Goal: Find specific page/section: Find specific page/section

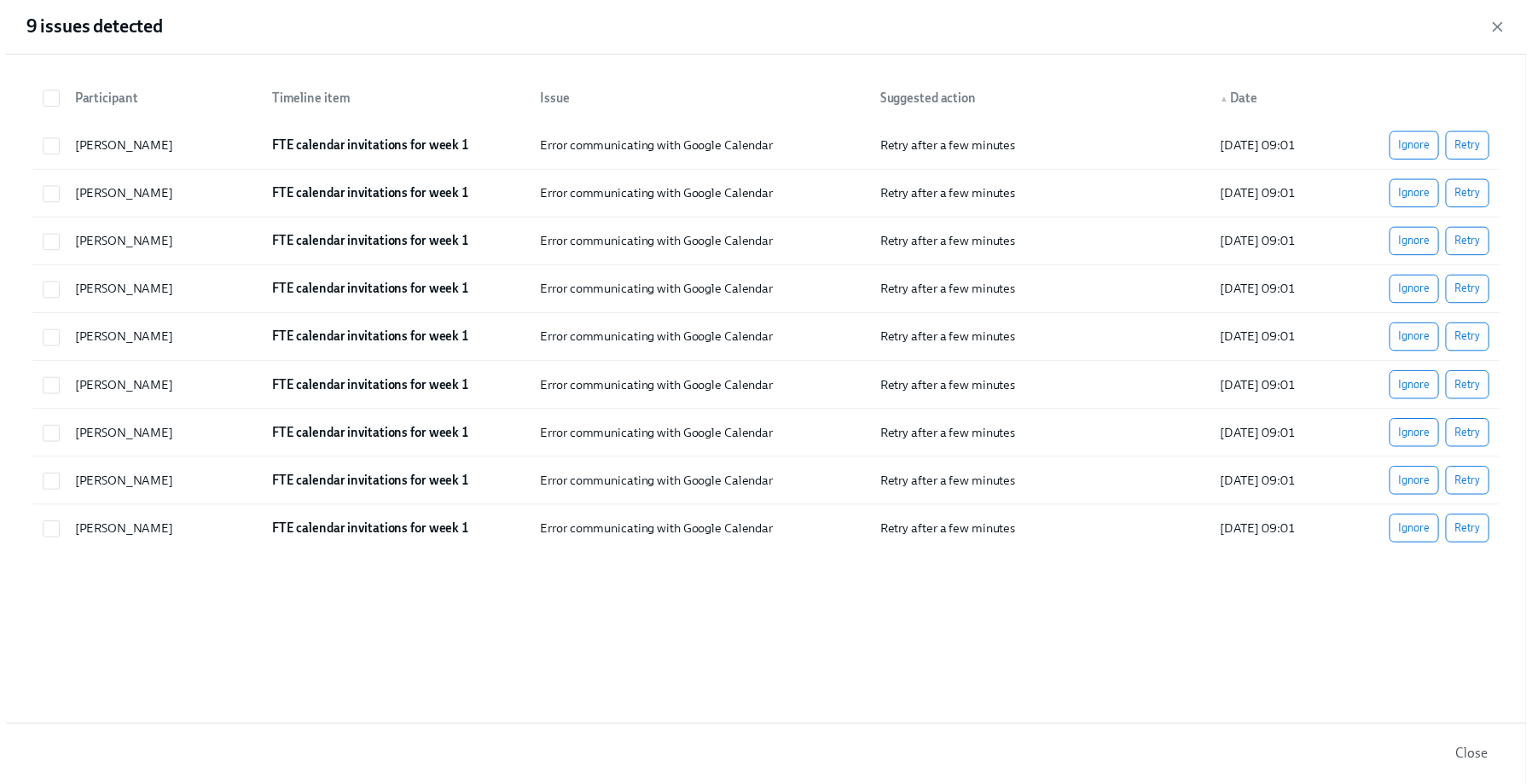
scroll to position [0, 23329]
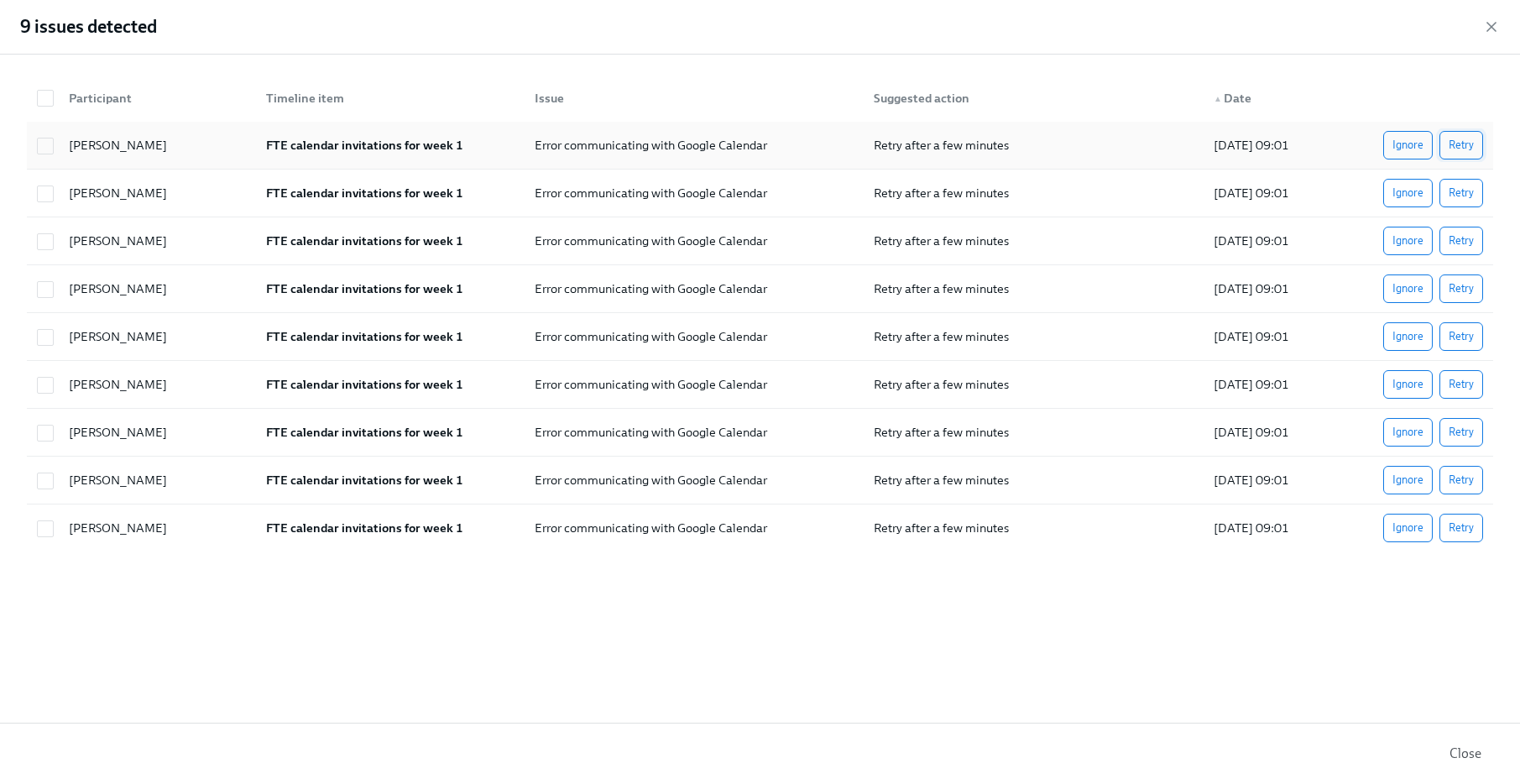
click at [1472, 139] on span "Retry" at bounding box center [1461, 144] width 25 height 16
click at [1470, 191] on span "Retry" at bounding box center [1461, 193] width 25 height 16
click at [1457, 248] on span "Retry" at bounding box center [1461, 240] width 25 height 16
click at [1460, 308] on div "[PERSON_NAME] FTE calendar invitations for week 1 Error communicating with Goog…" at bounding box center [760, 288] width 1466 height 47
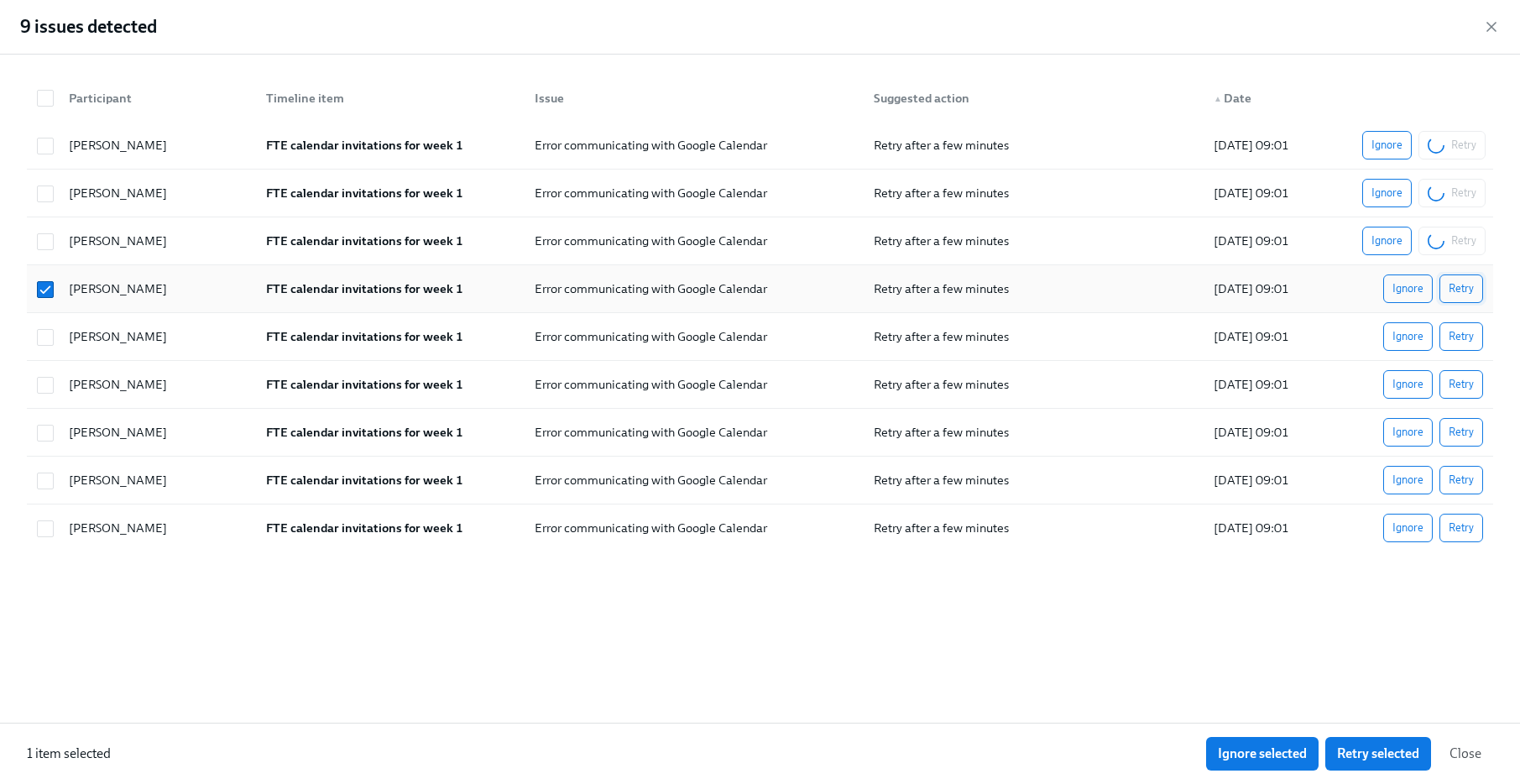
click at [1463, 295] on span "Retry" at bounding box center [1461, 287] width 25 height 16
click at [45, 292] on input "checkbox" at bounding box center [46, 289] width 15 height 15
checkbox input "false"
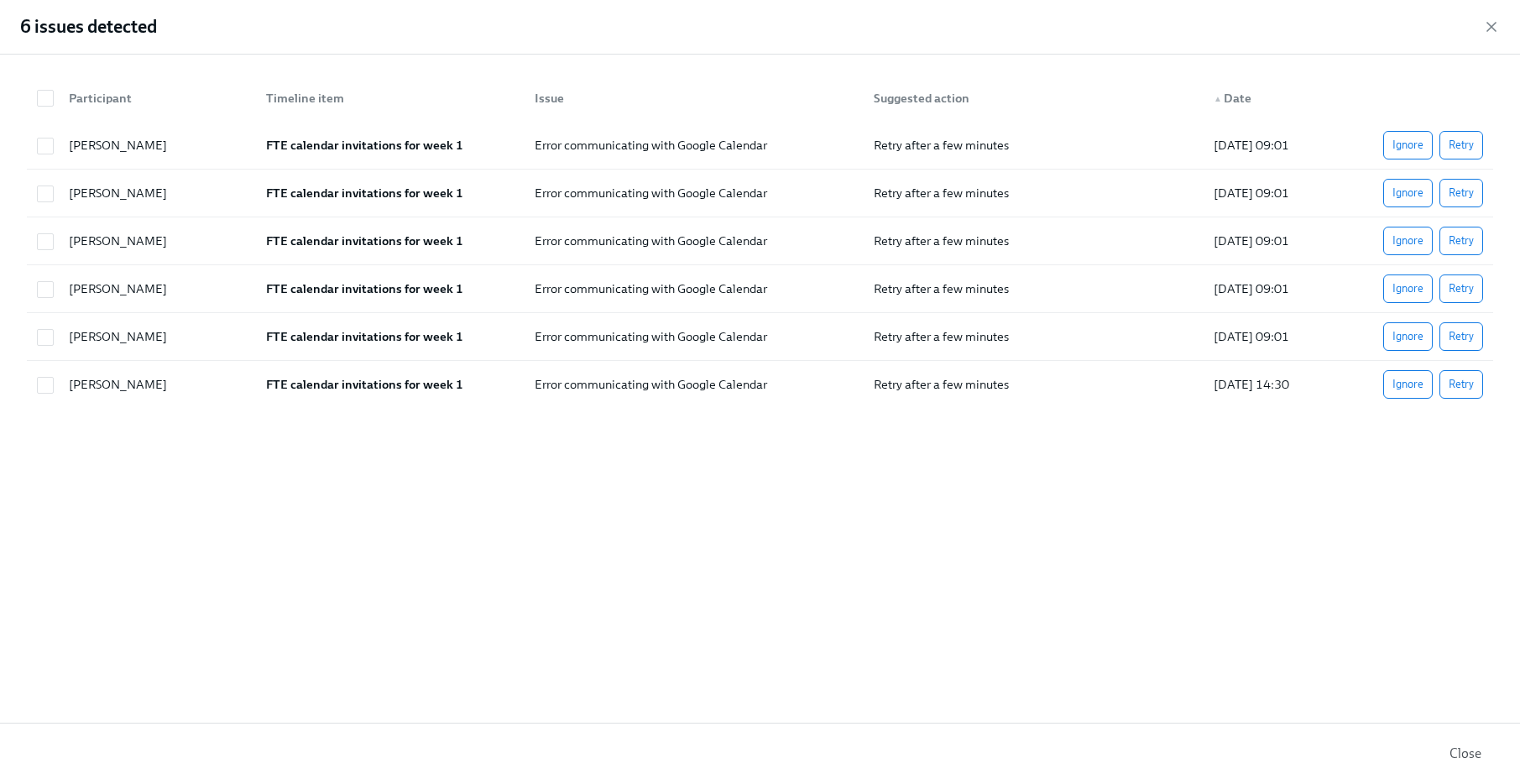
click at [1465, 759] on span "Close" at bounding box center [1465, 753] width 32 height 16
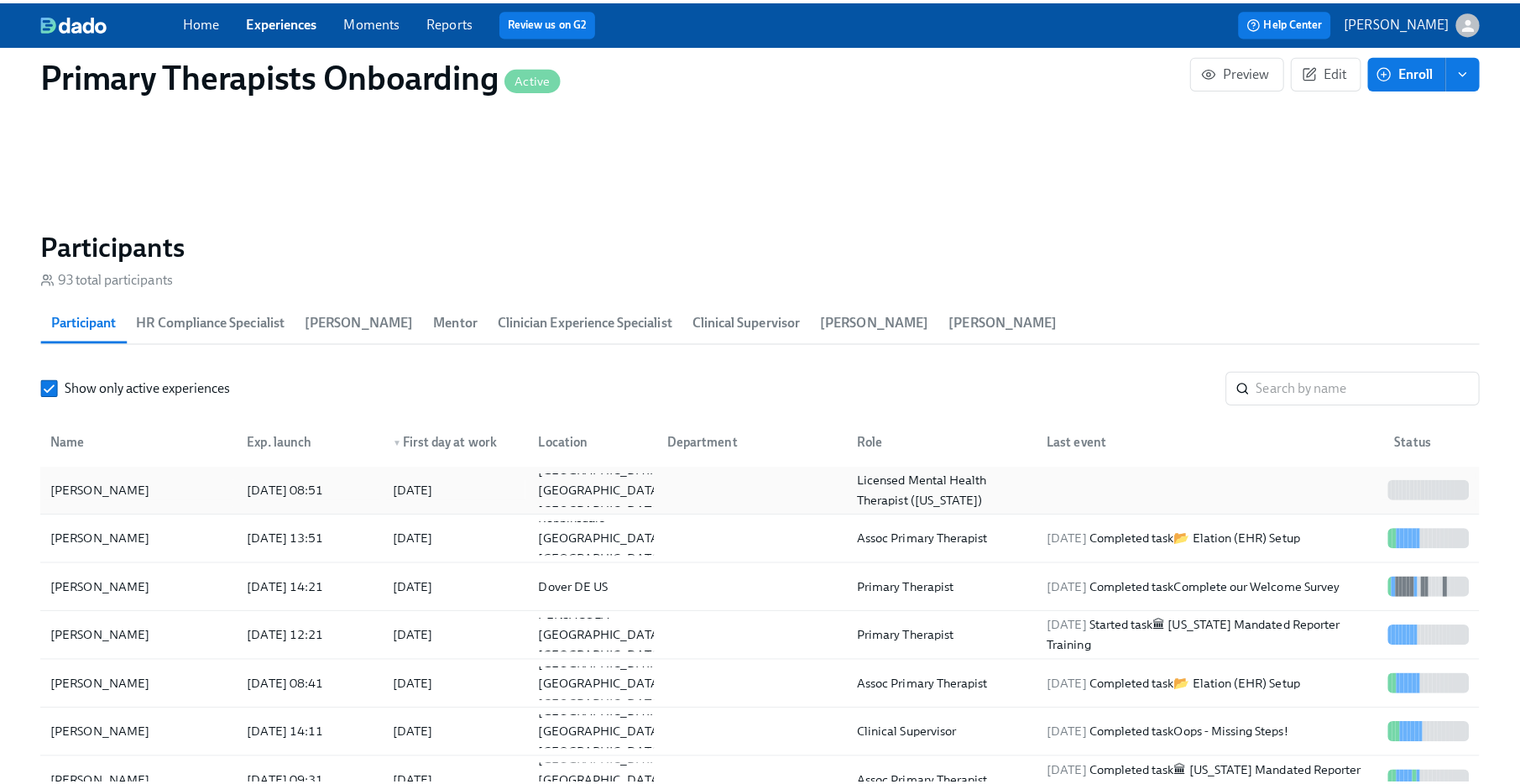
scroll to position [1614, 0]
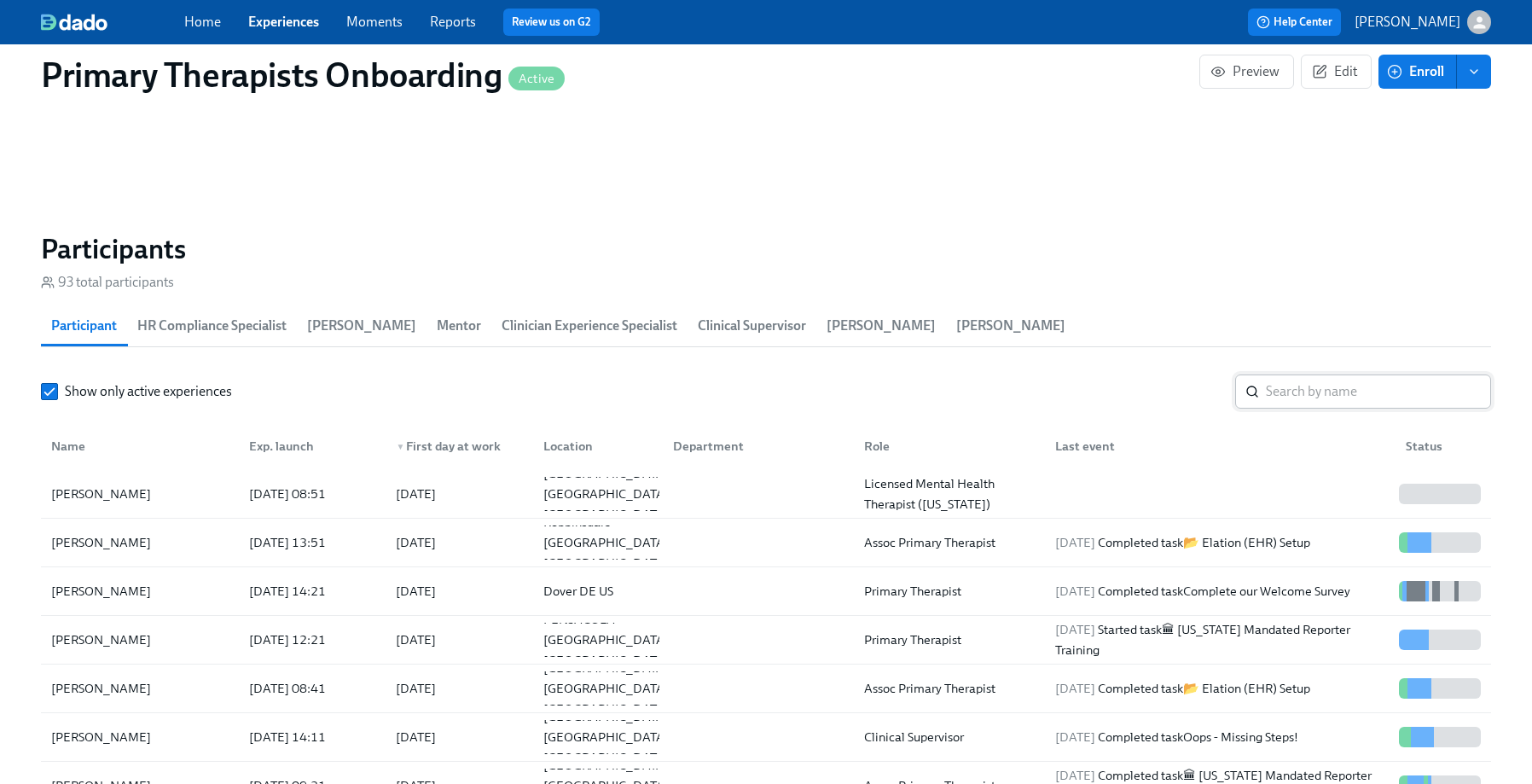
click at [1321, 386] on input "search" at bounding box center [1378, 391] width 225 height 34
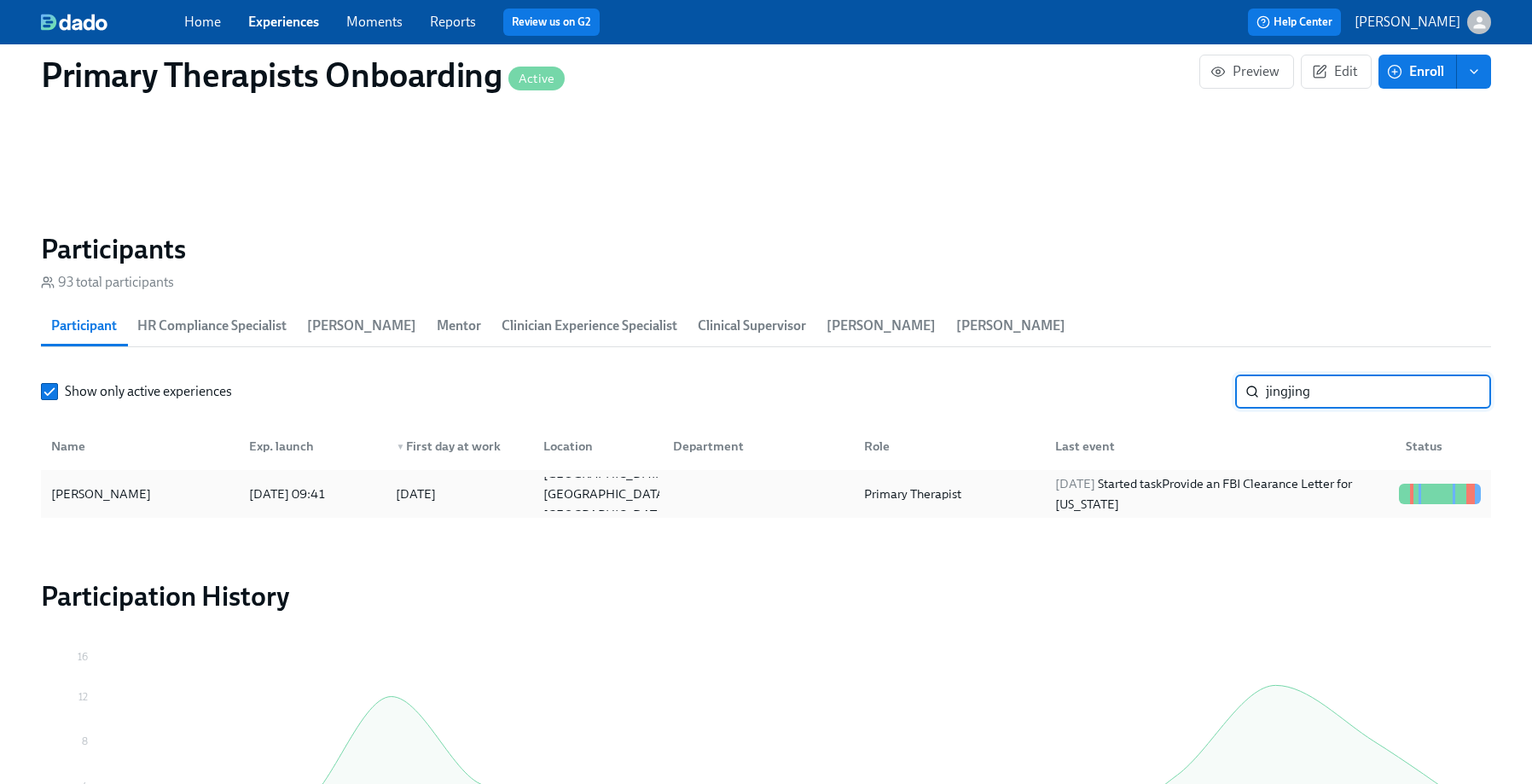
type input "jingjing"
click at [91, 497] on div "[PERSON_NAME]" at bounding box center [100, 493] width 113 height 21
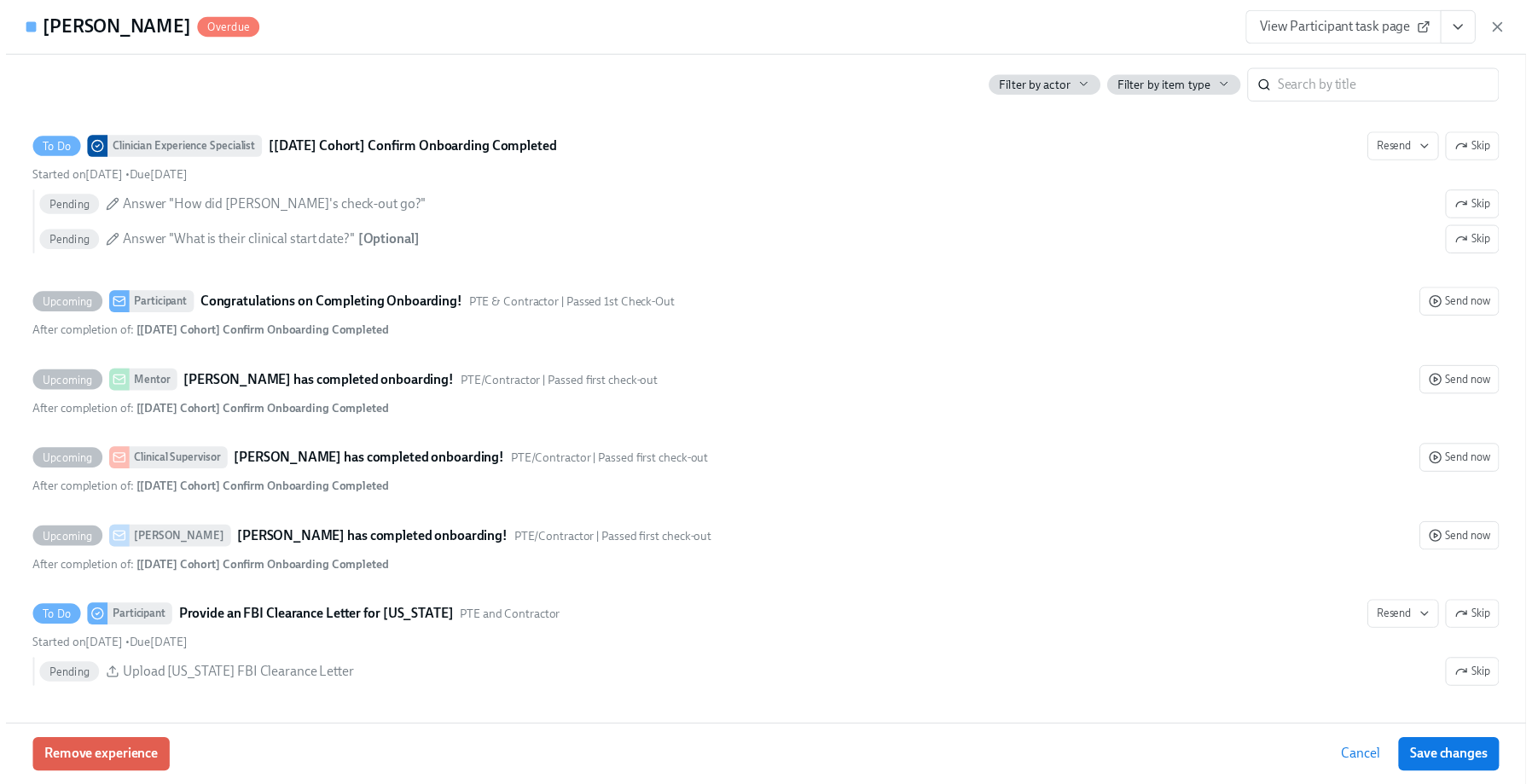
scroll to position [4678, 0]
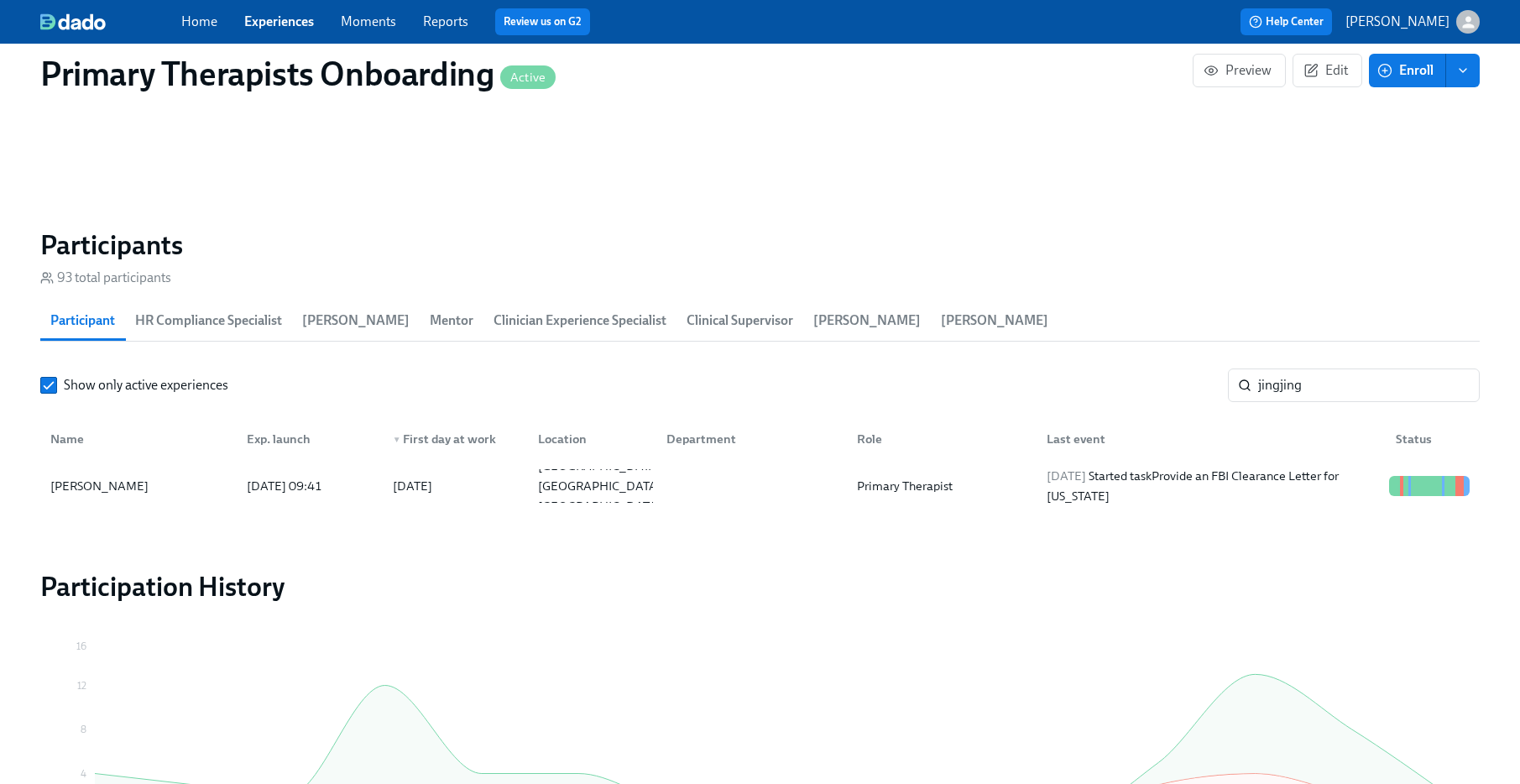
scroll to position [0, 22942]
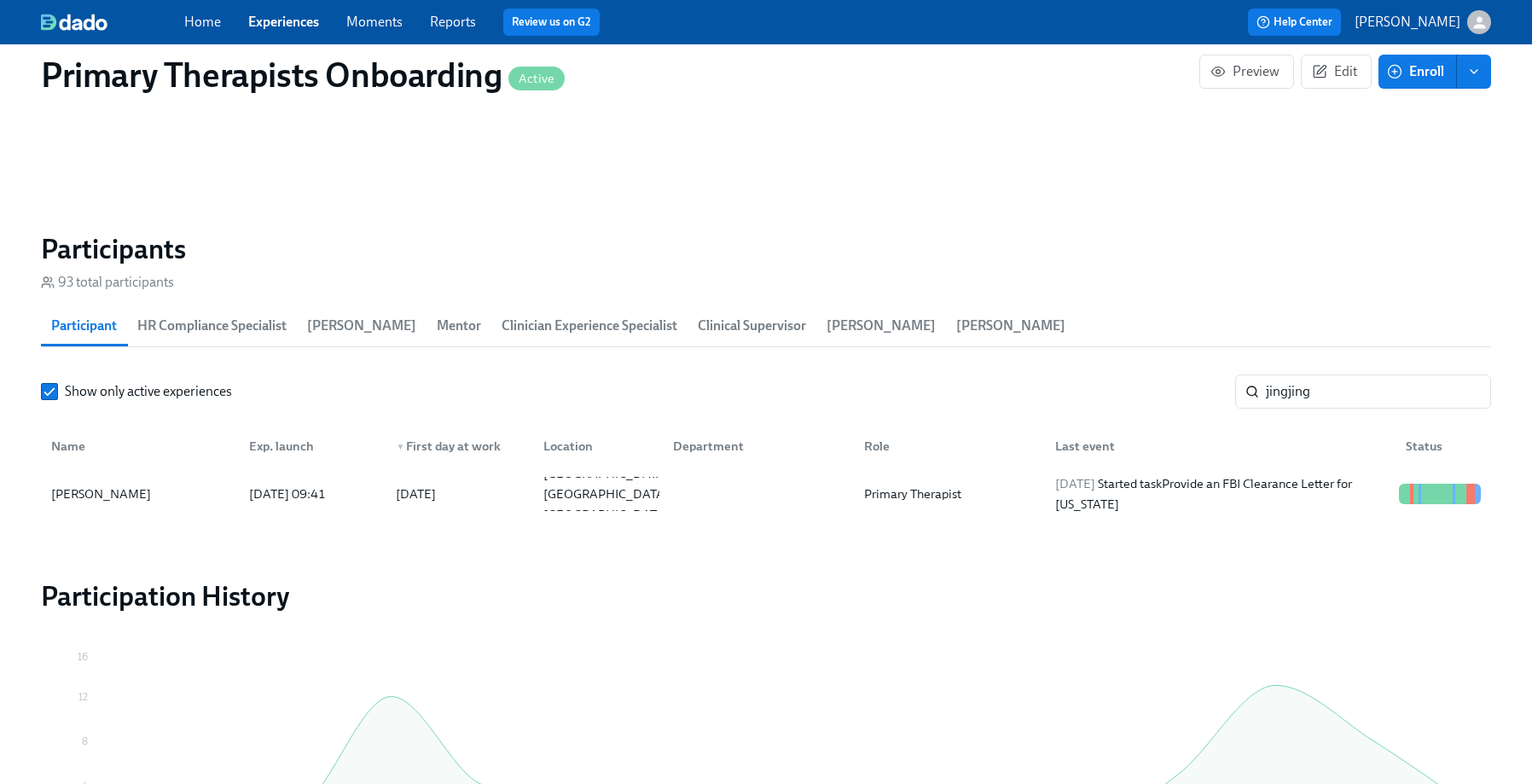
drag, startPoint x: 1353, startPoint y: 379, endPoint x: 1366, endPoint y: 373, distance: 14.3
click at [1352, 378] on input "jingjing" at bounding box center [1378, 391] width 225 height 34
drag, startPoint x: 1355, startPoint y: 393, endPoint x: 1203, endPoint y: 396, distance: 152.0
click at [1203, 396] on div "Show only active experiences jingjing ​" at bounding box center [766, 391] width 1449 height 34
type input "[PERSON_NAME]"
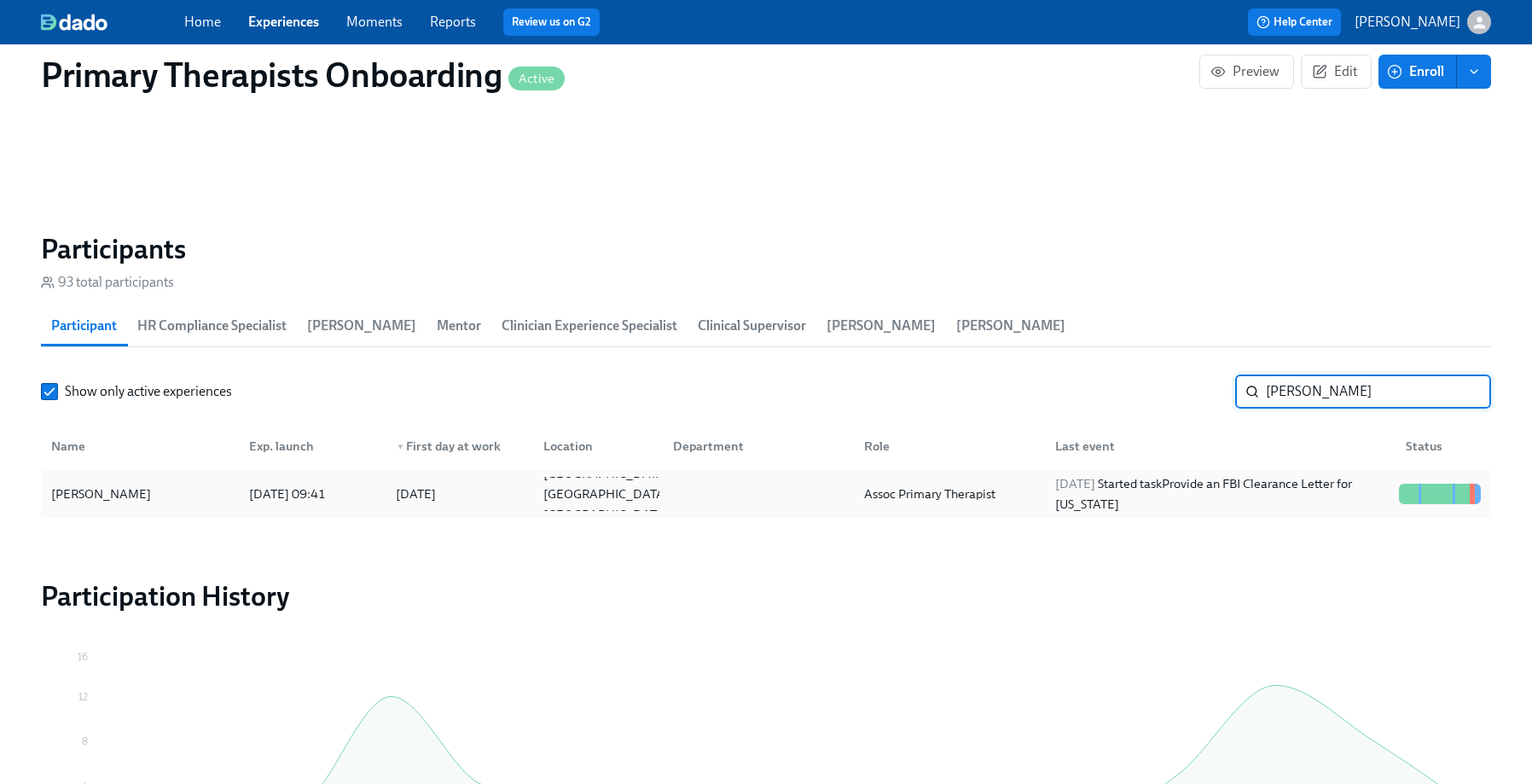
click at [135, 496] on div "[PERSON_NAME]" at bounding box center [100, 493] width 113 height 21
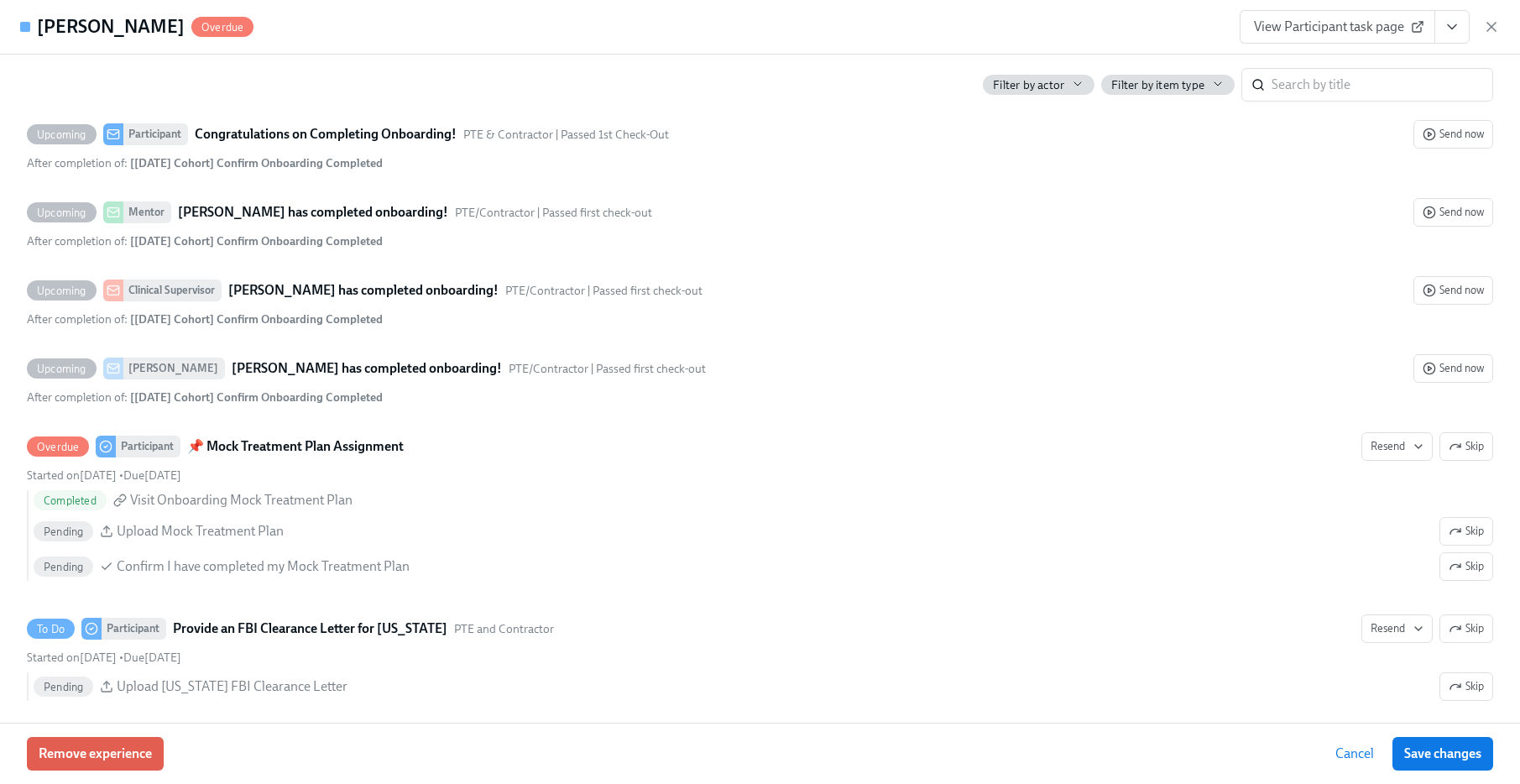
scroll to position [4554, 0]
